Goal: Task Accomplishment & Management: Use online tool/utility

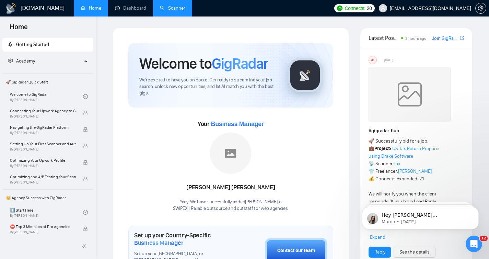
click at [163, 7] on link "Scanner" at bounding box center [172, 8] width 25 height 6
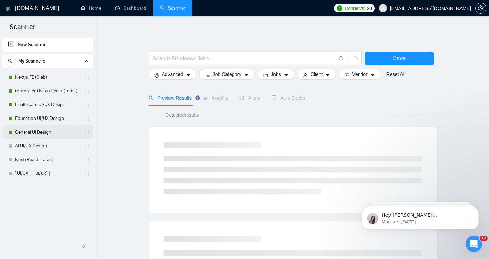
click at [35, 132] on link "General UI Design" at bounding box center [47, 132] width 65 height 14
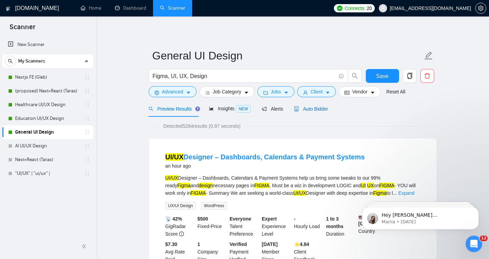
click at [317, 111] on div "Auto Bidder" at bounding box center [311, 109] width 34 height 8
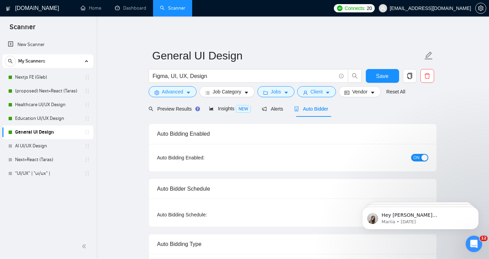
radio input "false"
radio input "true"
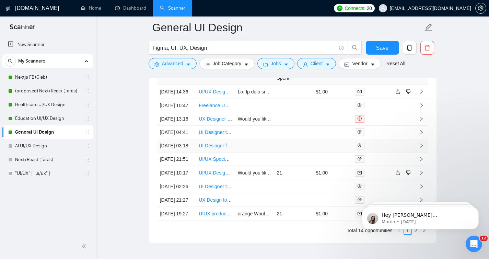
scroll to position [1783, 0]
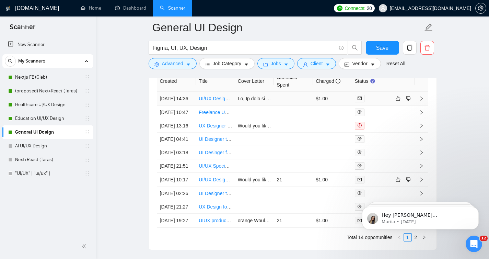
click at [222, 101] on link "UI/UX Designer – Dashboards, Calendars & Payment Systems" at bounding box center [266, 98] width 134 height 5
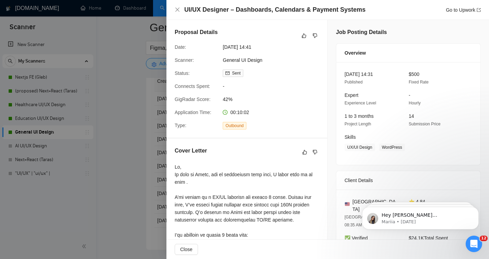
click at [244, 111] on span "00:10:02" at bounding box center [239, 111] width 19 height 5
click at [243, 111] on span "00:10:02" at bounding box center [239, 111] width 19 height 5
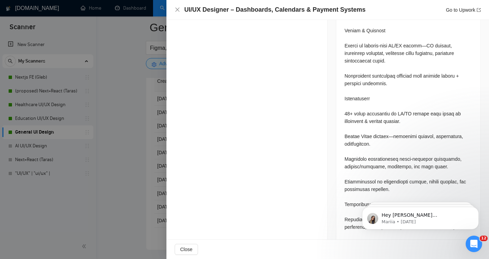
scroll to position [806, 0]
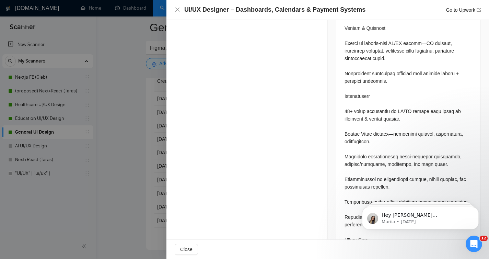
click at [81, 169] on div at bounding box center [244, 129] width 489 height 259
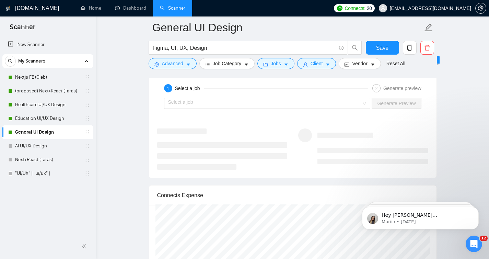
scroll to position [1378, 0]
